Goal: Task Accomplishment & Management: Use online tool/utility

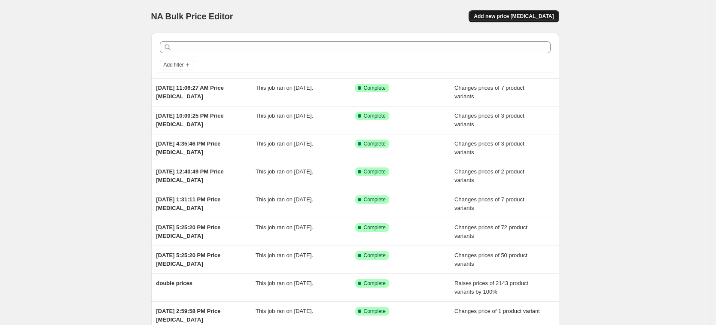
click at [519, 13] on span "Add new price [MEDICAL_DATA]" at bounding box center [514, 16] width 80 height 7
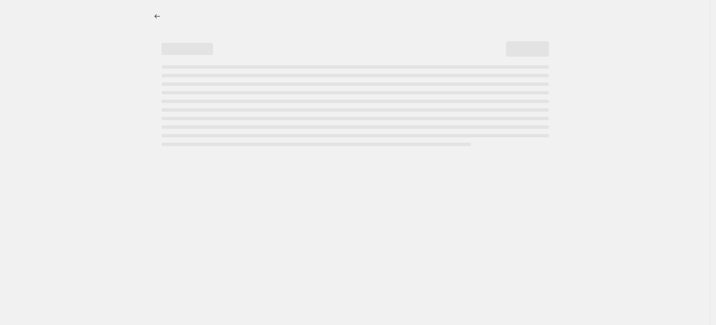
select select "percentage"
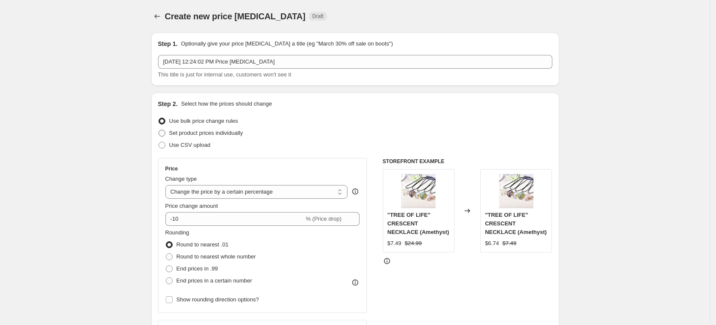
click at [243, 134] on span "Set product prices individually" at bounding box center [206, 133] width 74 height 6
click at [159, 130] on input "Set product prices individually" at bounding box center [158, 130] width 0 height 0
radio input "true"
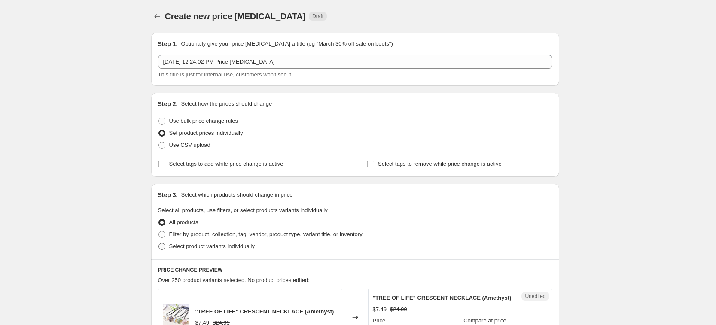
click at [231, 251] on label "Select product variants individually" at bounding box center [206, 246] width 97 height 12
click at [159, 243] on input "Select product variants individually" at bounding box center [158, 243] width 0 height 0
radio input "true"
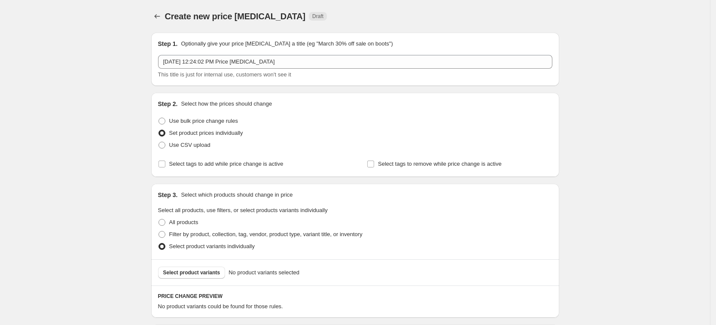
click at [208, 274] on span "Select product variants" at bounding box center [191, 272] width 57 height 7
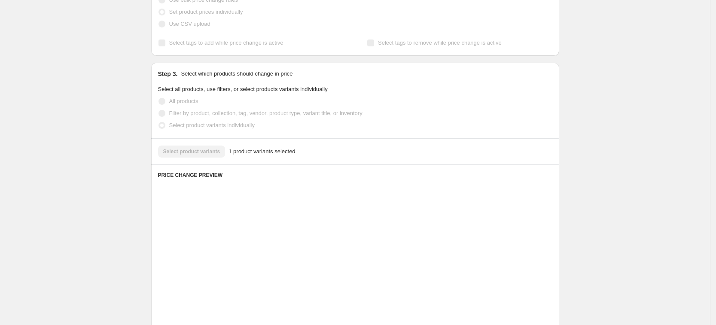
scroll to position [253, 0]
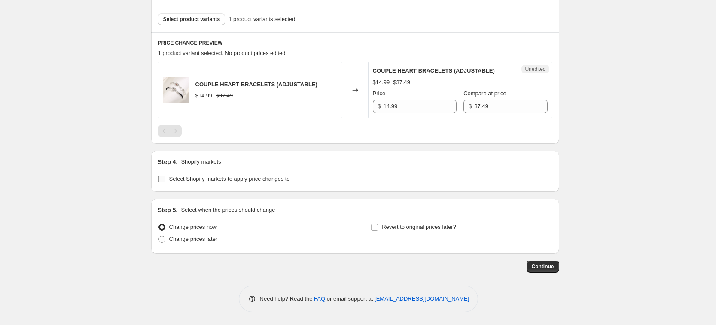
click at [161, 176] on span at bounding box center [162, 179] width 8 height 8
click at [161, 176] on input "Select Shopify markets to apply price changes to" at bounding box center [161, 179] width 7 height 7
checkbox input "true"
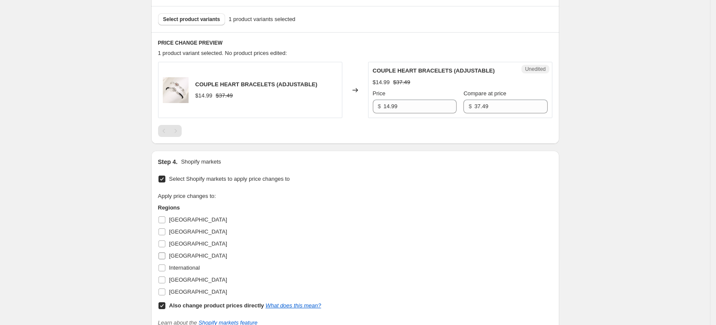
click at [178, 255] on span "[GEOGRAPHIC_DATA]" at bounding box center [198, 256] width 58 height 6
click at [165, 255] on input "[GEOGRAPHIC_DATA]" at bounding box center [161, 256] width 7 height 7
checkbox input "true"
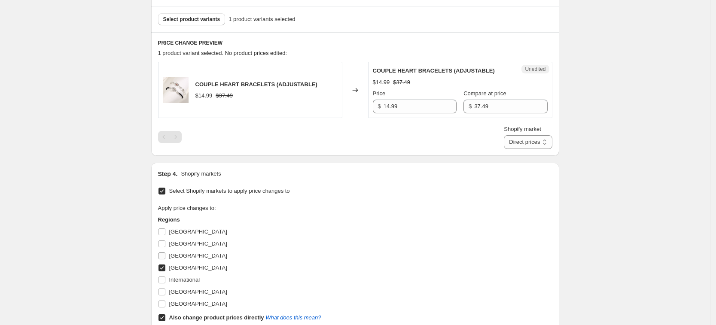
click at [179, 253] on span "[GEOGRAPHIC_DATA]" at bounding box center [198, 256] width 58 height 6
click at [165, 253] on input "[GEOGRAPHIC_DATA]" at bounding box center [161, 256] width 7 height 7
checkbox input "true"
click at [188, 300] on span "[GEOGRAPHIC_DATA]" at bounding box center [198, 304] width 58 height 9
click at [165, 301] on input "[GEOGRAPHIC_DATA]" at bounding box center [161, 304] width 7 height 7
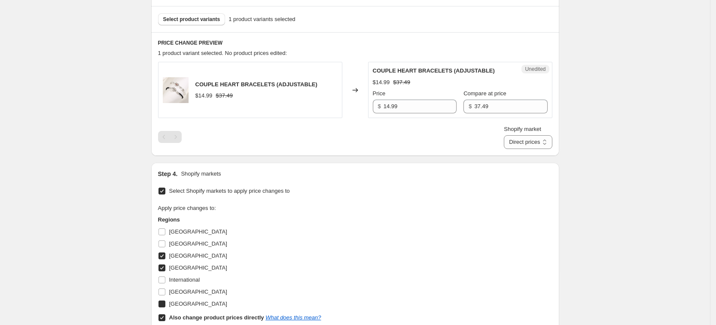
checkbox input "true"
click at [192, 286] on label "[GEOGRAPHIC_DATA]" at bounding box center [192, 292] width 69 height 12
click at [165, 289] on input "[GEOGRAPHIC_DATA]" at bounding box center [161, 292] width 7 height 7
checkbox input "true"
click at [201, 313] on div "Also change product prices directly What does this mean?" at bounding box center [245, 317] width 152 height 9
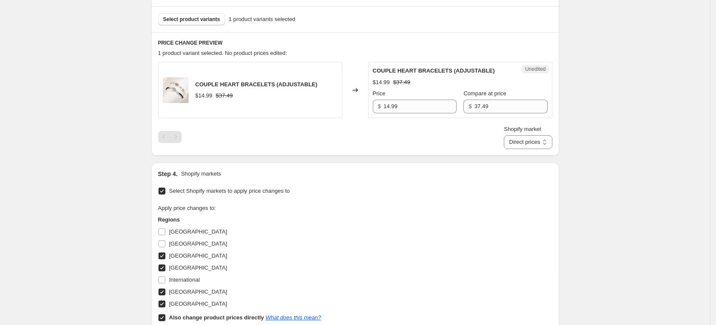
click at [165, 314] on input "Also change product prices directly What does this mean?" at bounding box center [161, 317] width 7 height 7
checkbox input "false"
select select "34367439004"
click at [419, 119] on div "COUPLE HEART BRACELETS (ADJUSTABLE) 13.02 EUR 32.57 EUR Changed to Unedited COU…" at bounding box center [355, 105] width 394 height 87
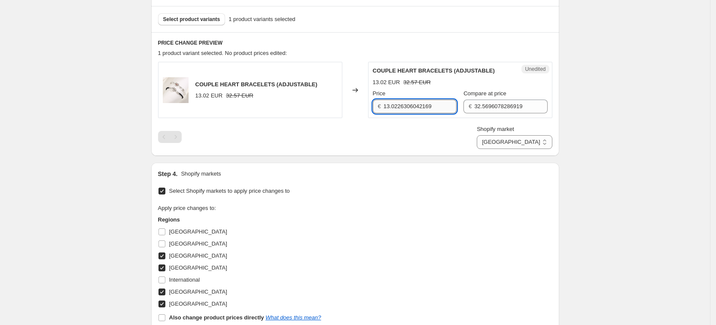
click at [421, 106] on input "13.0226306042169" at bounding box center [419, 107] width 73 height 14
type input "14.99"
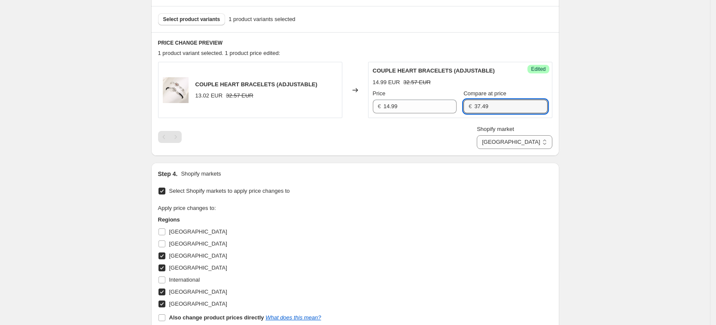
type input "37.49"
click at [440, 137] on div "Shopify market [GEOGRAPHIC_DATA] [GEOGRAPHIC_DATA] [GEOGRAPHIC_DATA] [GEOGRAPHI…" at bounding box center [355, 137] width 394 height 24
click at [546, 146] on select "[GEOGRAPHIC_DATA] [GEOGRAPHIC_DATA] [GEOGRAPHIC_DATA] [GEOGRAPHIC_DATA]" at bounding box center [514, 142] width 75 height 14
select select "34367406236"
click at [515, 149] on select "[GEOGRAPHIC_DATA] [GEOGRAPHIC_DATA] [GEOGRAPHIC_DATA] [GEOGRAPHIC_DATA]" at bounding box center [514, 142] width 75 height 14
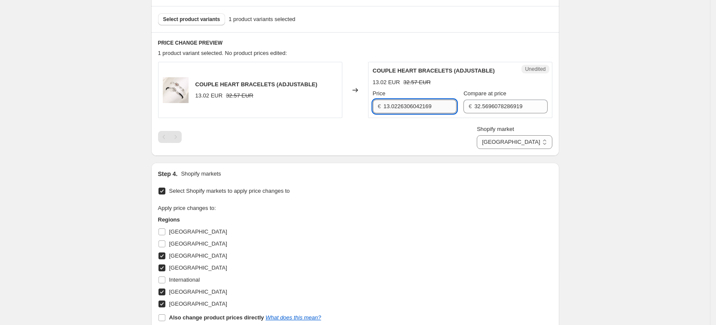
click at [439, 113] on input "13.0226306042169" at bounding box center [419, 107] width 73 height 14
type input "14.99"
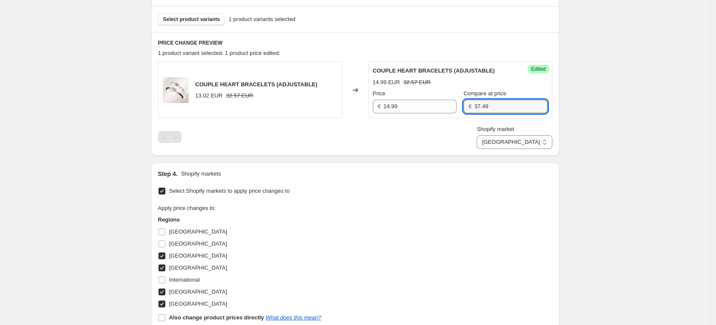
type input "37.49"
click at [456, 147] on div "Shopify market [GEOGRAPHIC_DATA] [GEOGRAPHIC_DATA] [GEOGRAPHIC_DATA] [GEOGRAPHI…" at bounding box center [355, 137] width 394 height 24
click at [537, 146] on select "[GEOGRAPHIC_DATA] [GEOGRAPHIC_DATA] [GEOGRAPHIC_DATA] [GEOGRAPHIC_DATA]" at bounding box center [514, 142] width 75 height 14
select select "34367209628"
click at [497, 149] on select "[GEOGRAPHIC_DATA] [GEOGRAPHIC_DATA] [GEOGRAPHIC_DATA] [GEOGRAPHIC_DATA]" at bounding box center [514, 142] width 75 height 14
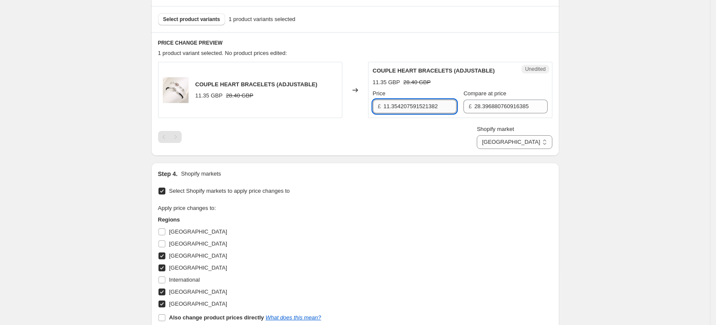
click at [421, 109] on input "11.354207591521382" at bounding box center [419, 107] width 73 height 14
click at [421, 108] on input "11.354207591521382" at bounding box center [419, 107] width 73 height 14
click at [421, 109] on input "11.354207591521382" at bounding box center [419, 107] width 73 height 14
type input "14.99"
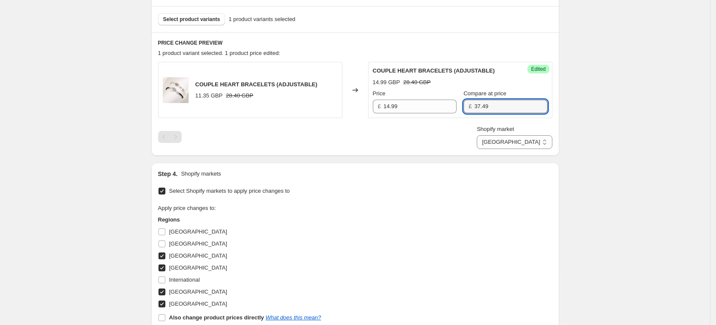
type input "37.49"
click at [371, 104] on div "Success Edited COUPLE HEART BRACELETS (ADJUSTABLE) 14.99 GBP 37.49 GBP Price £ …" at bounding box center [460, 90] width 184 height 56
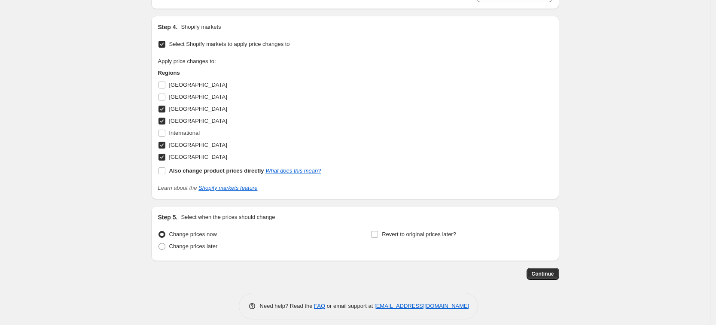
scroll to position [408, 0]
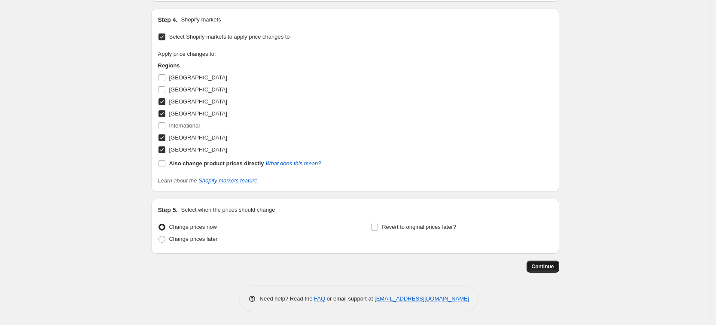
click at [543, 263] on span "Continue" at bounding box center [543, 266] width 22 height 7
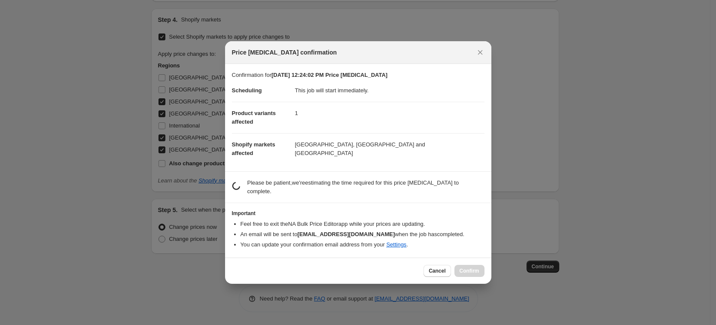
click at [475, 273] on div "Cancel Confirm" at bounding box center [358, 271] width 266 height 26
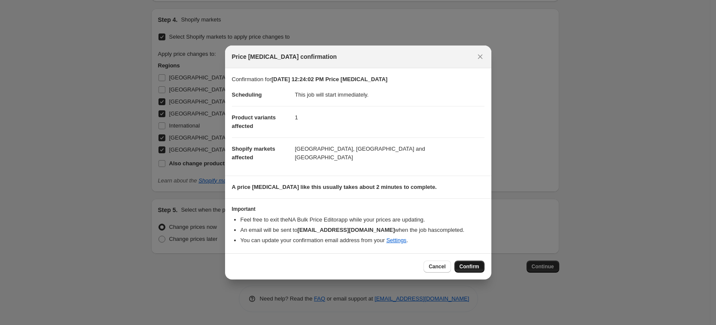
click at [475, 271] on button "Confirm" at bounding box center [469, 267] width 30 height 12
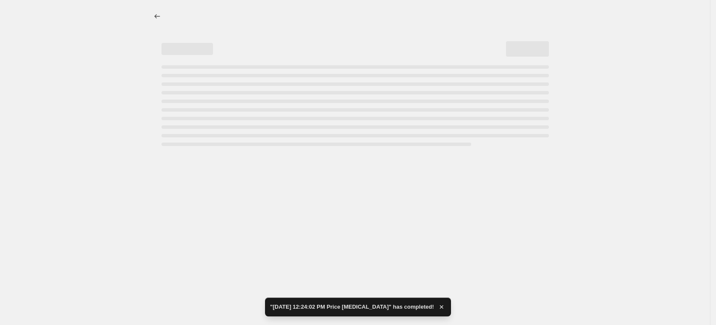
select select "34367209628"
